Goal: Task Accomplishment & Management: Use online tool/utility

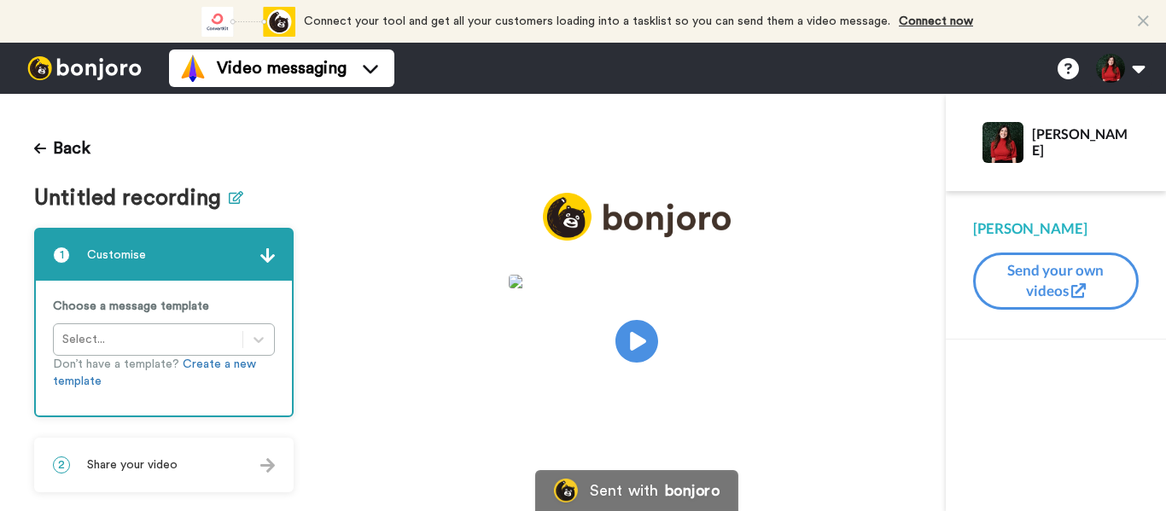
click at [230, 201] on icon at bounding box center [236, 197] width 15 height 13
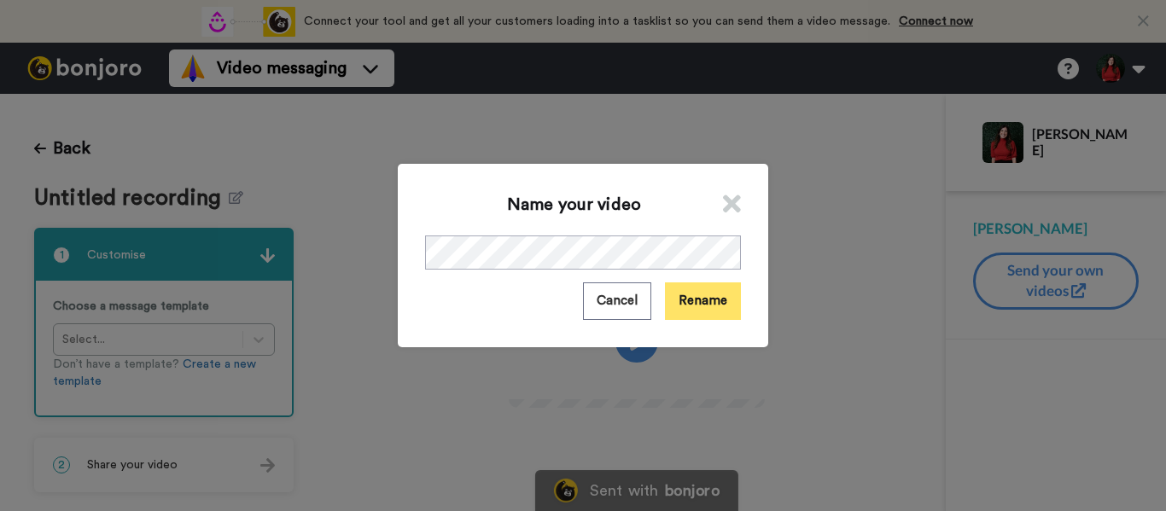
click at [685, 309] on button "Rename" at bounding box center [703, 301] width 76 height 37
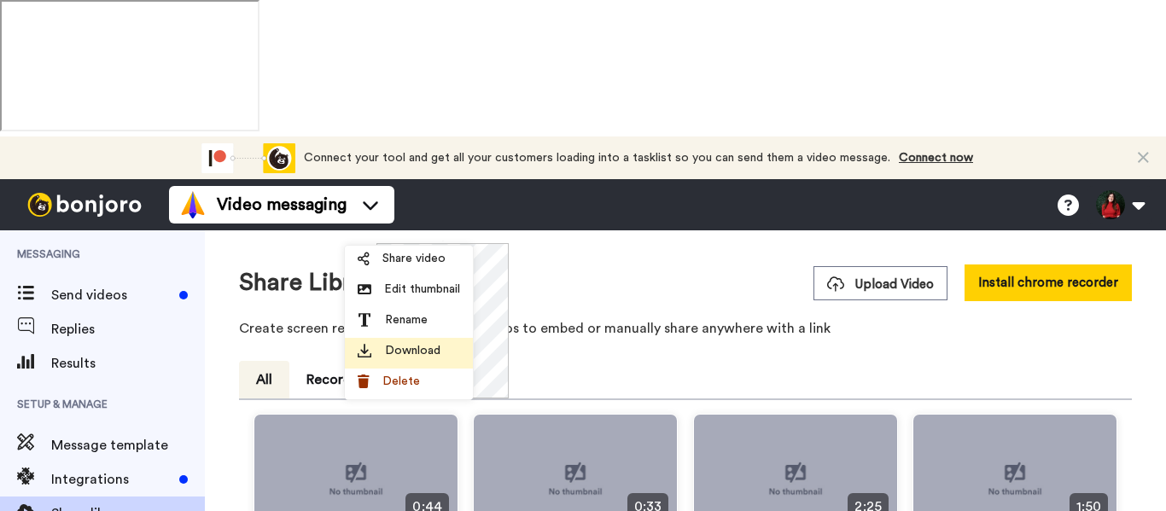
click at [412, 342] on li "Download" at bounding box center [409, 353] width 128 height 31
